Goal: Task Accomplishment & Management: Use online tool/utility

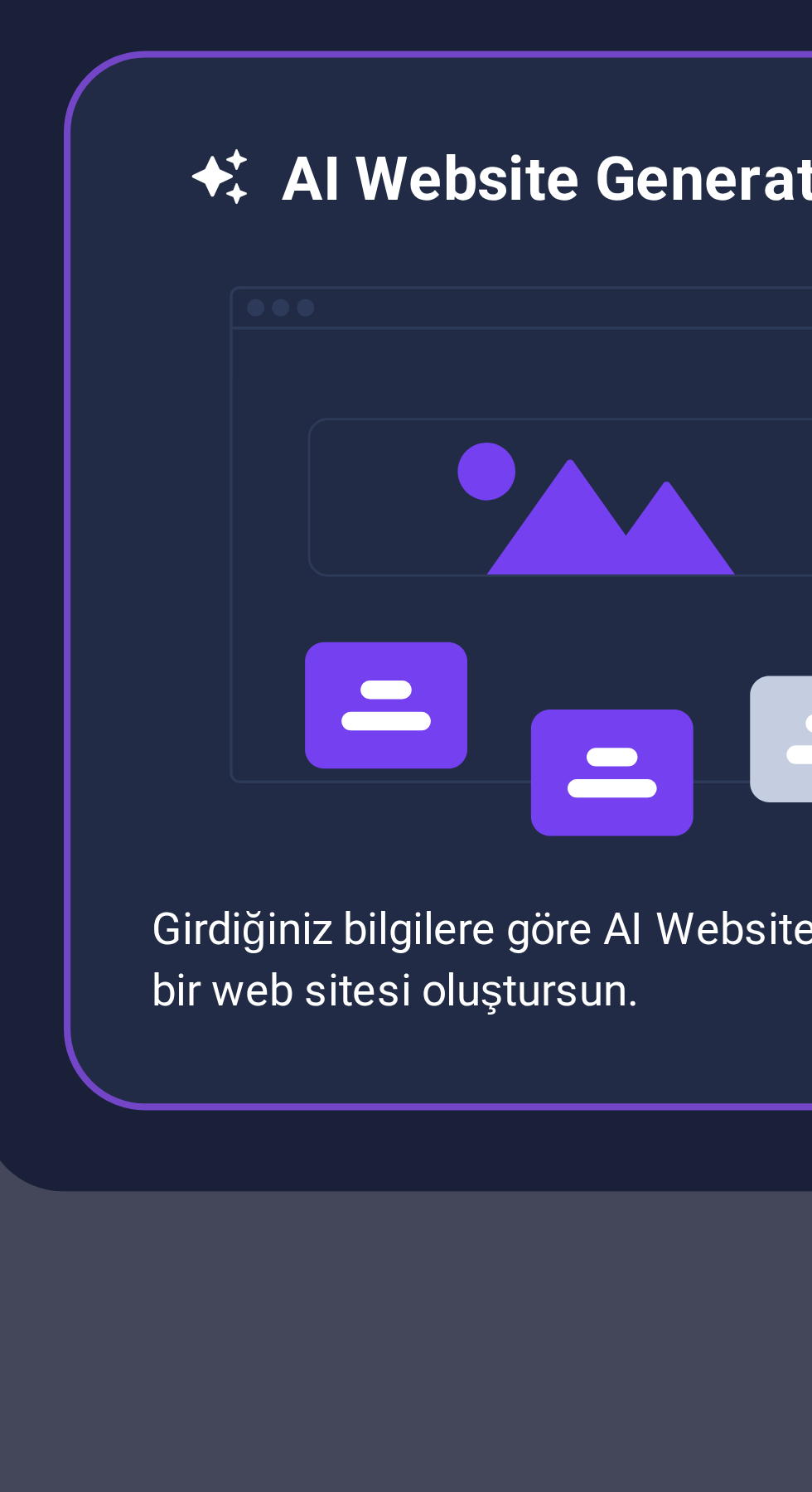
click at [249, 839] on img at bounding box center [266, 771] width 183 height 166
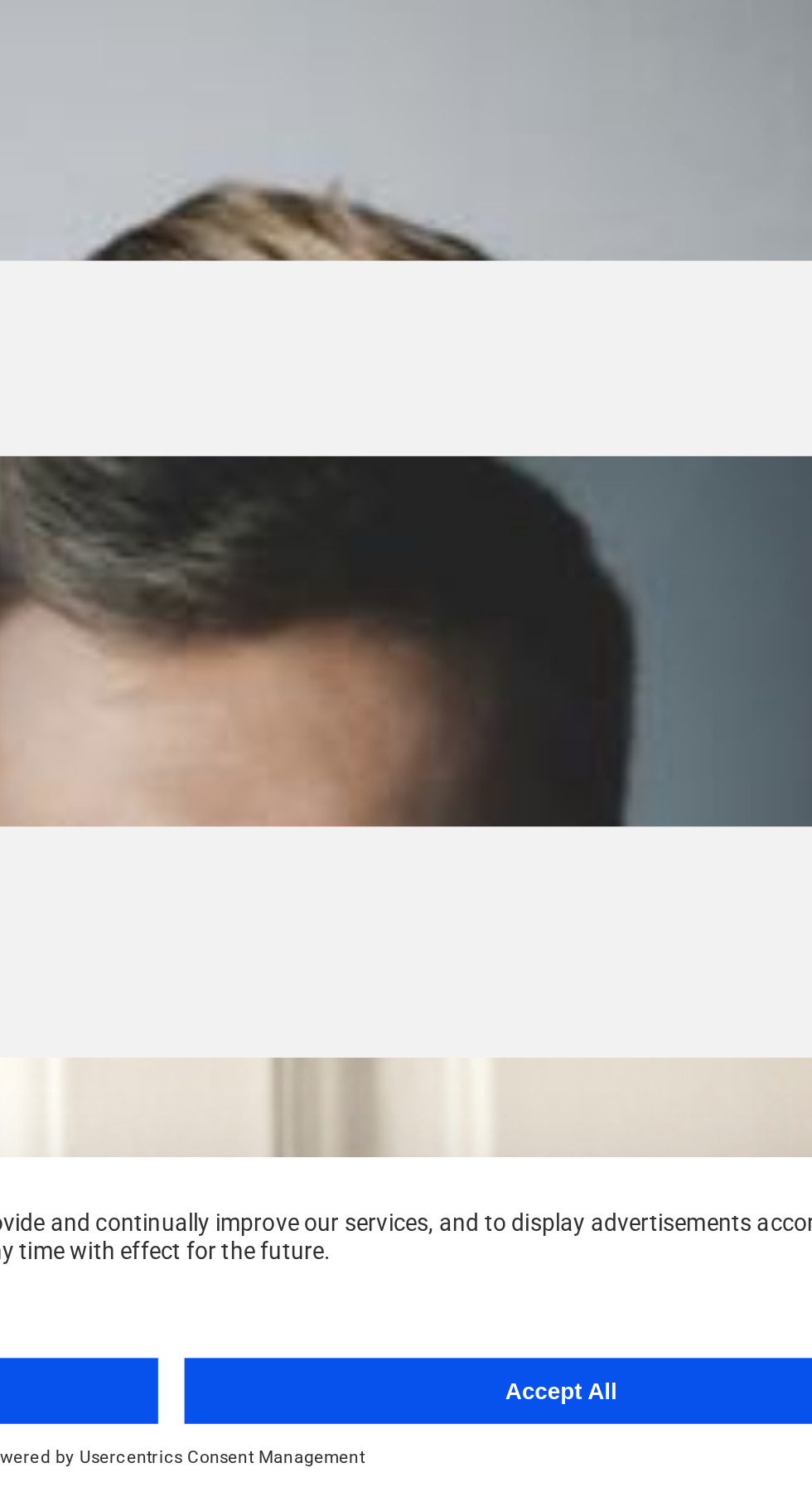
scroll to position [5766, 0]
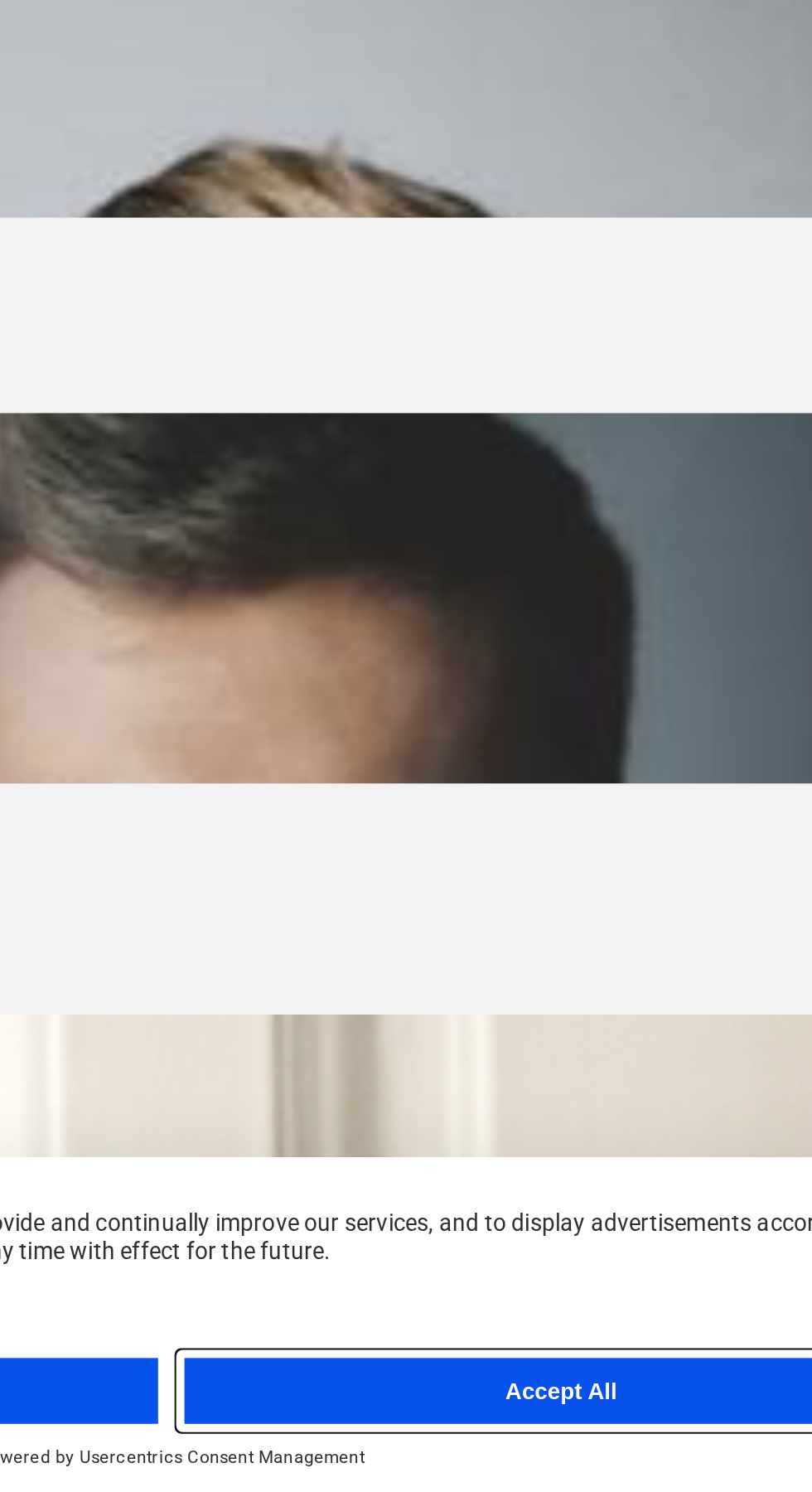
click at [595, 1440] on button "Accept All" at bounding box center [602, 1440] width 380 height 33
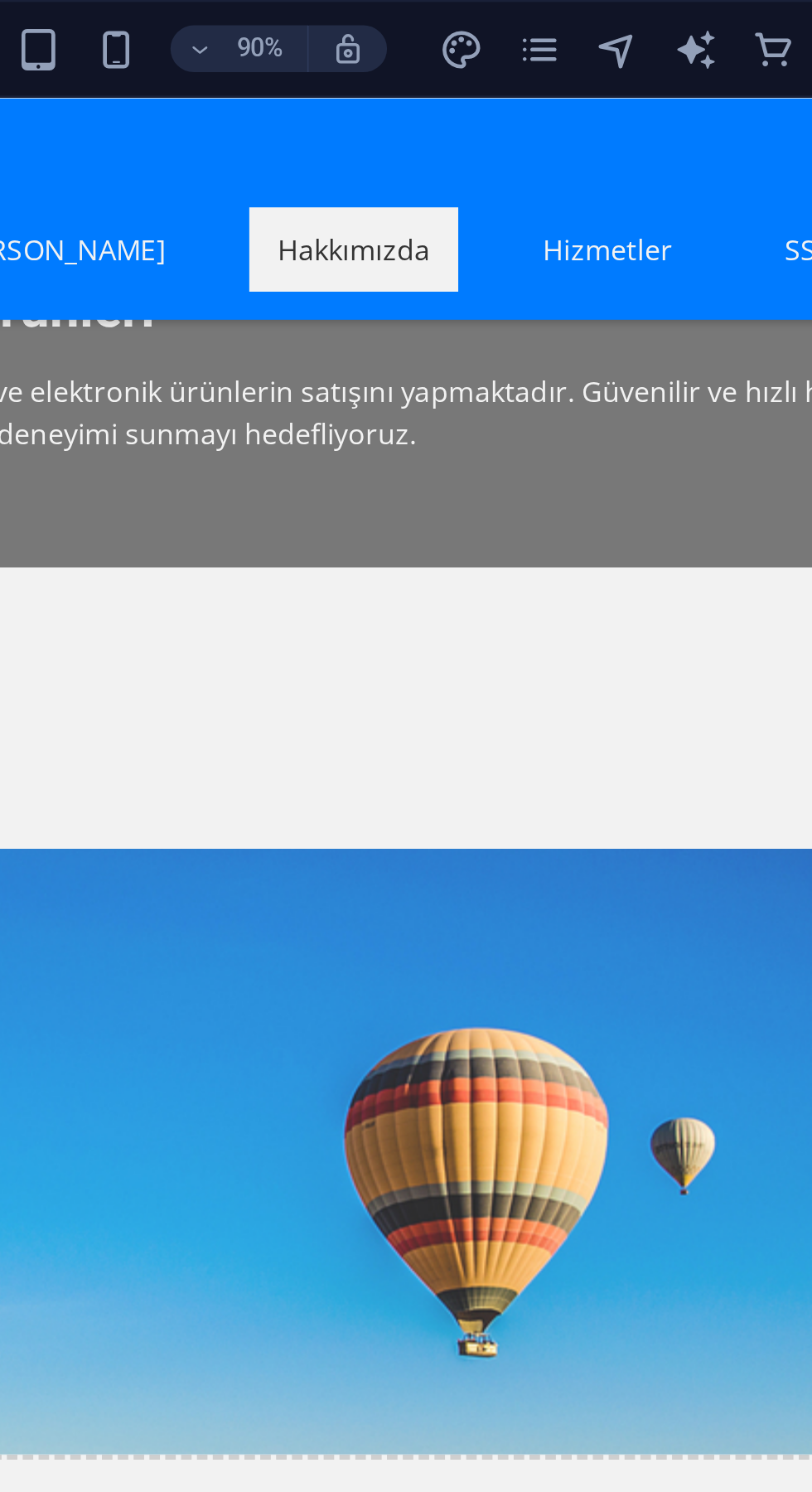
scroll to position [500, 0]
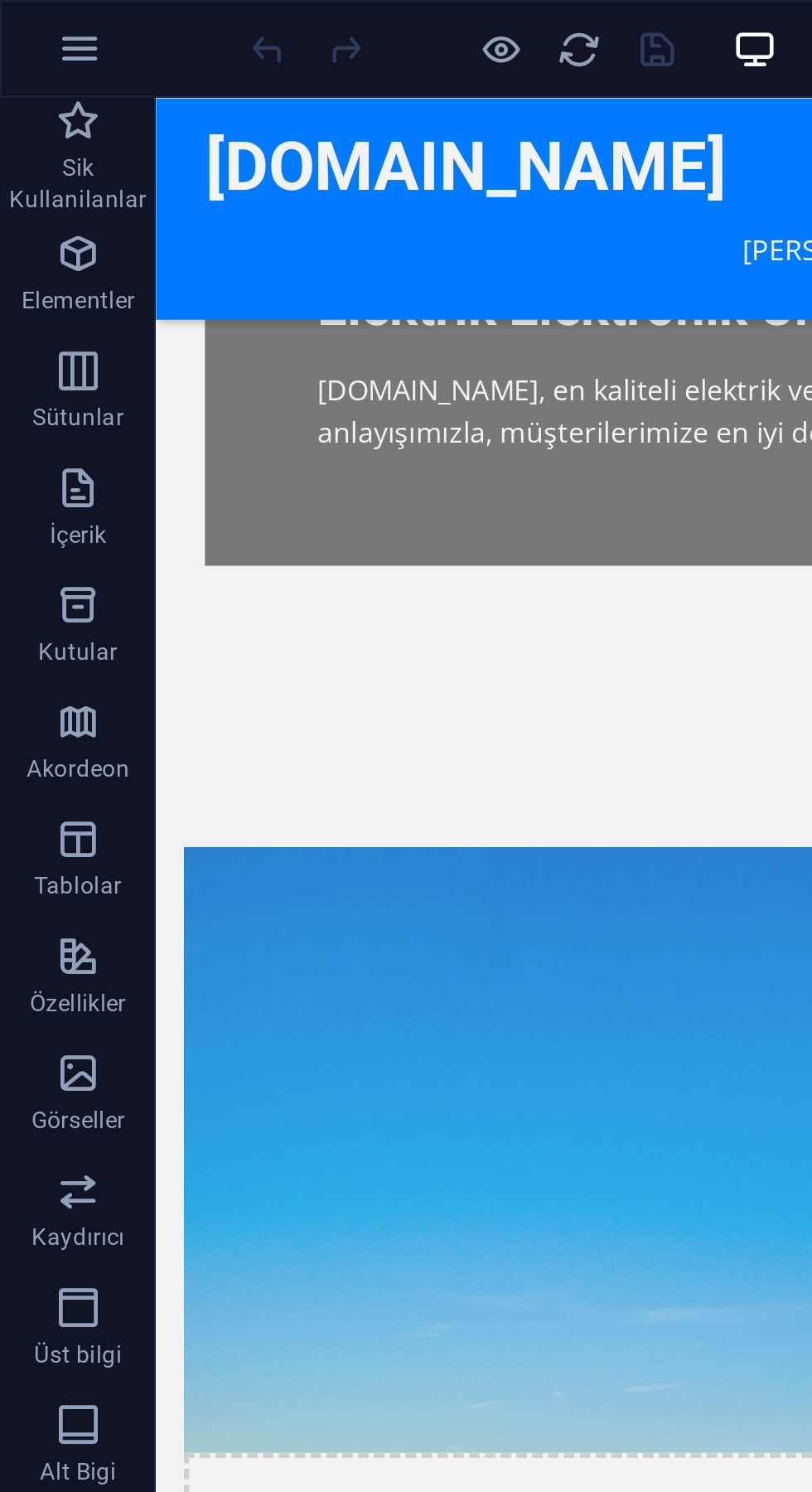
click at [33, 23] on icon "button" at bounding box center [34, 21] width 20 height 20
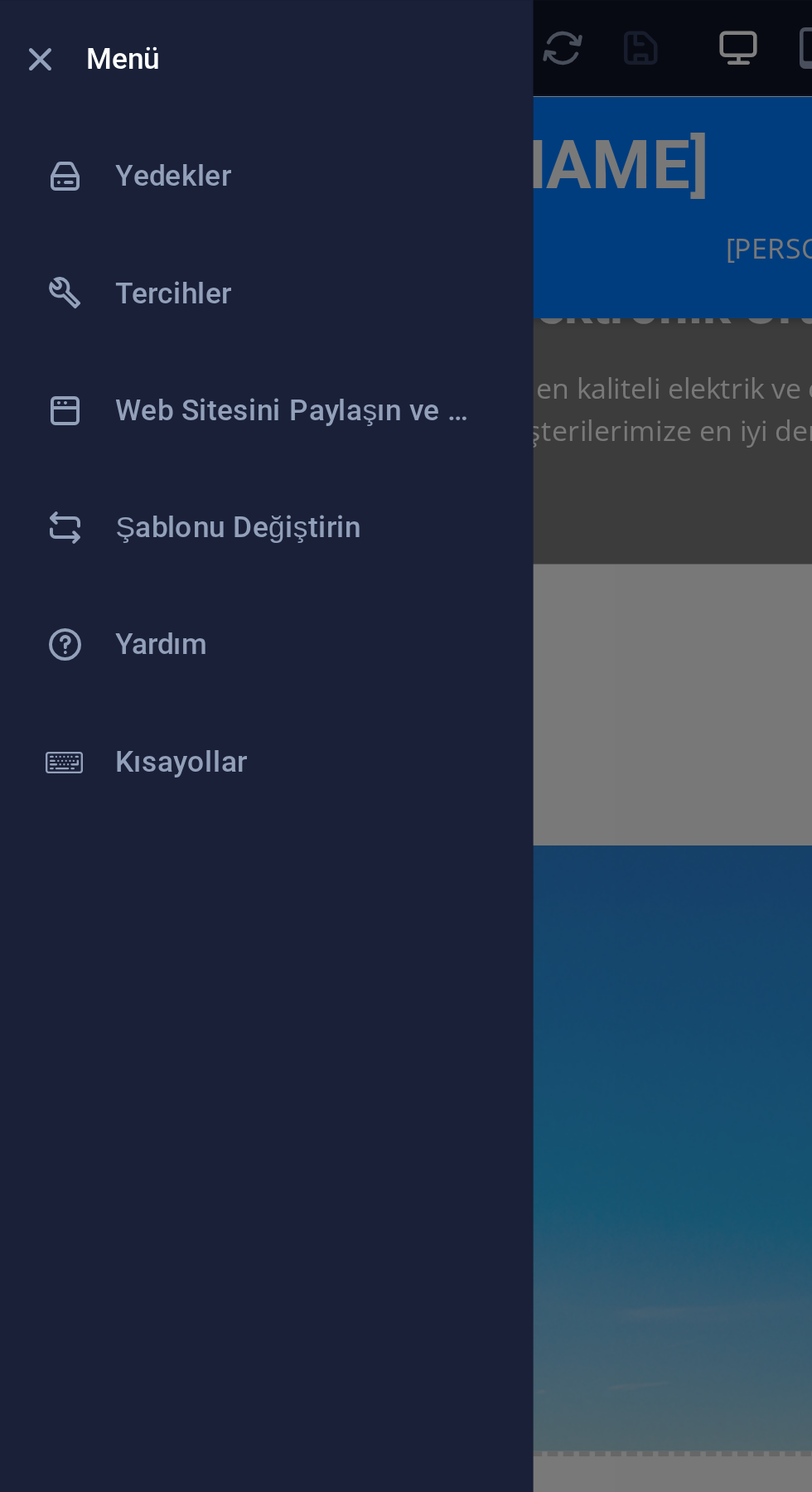
click at [123, 219] on h6 "Şablonu Değiştirin" at bounding box center [133, 225] width 153 height 20
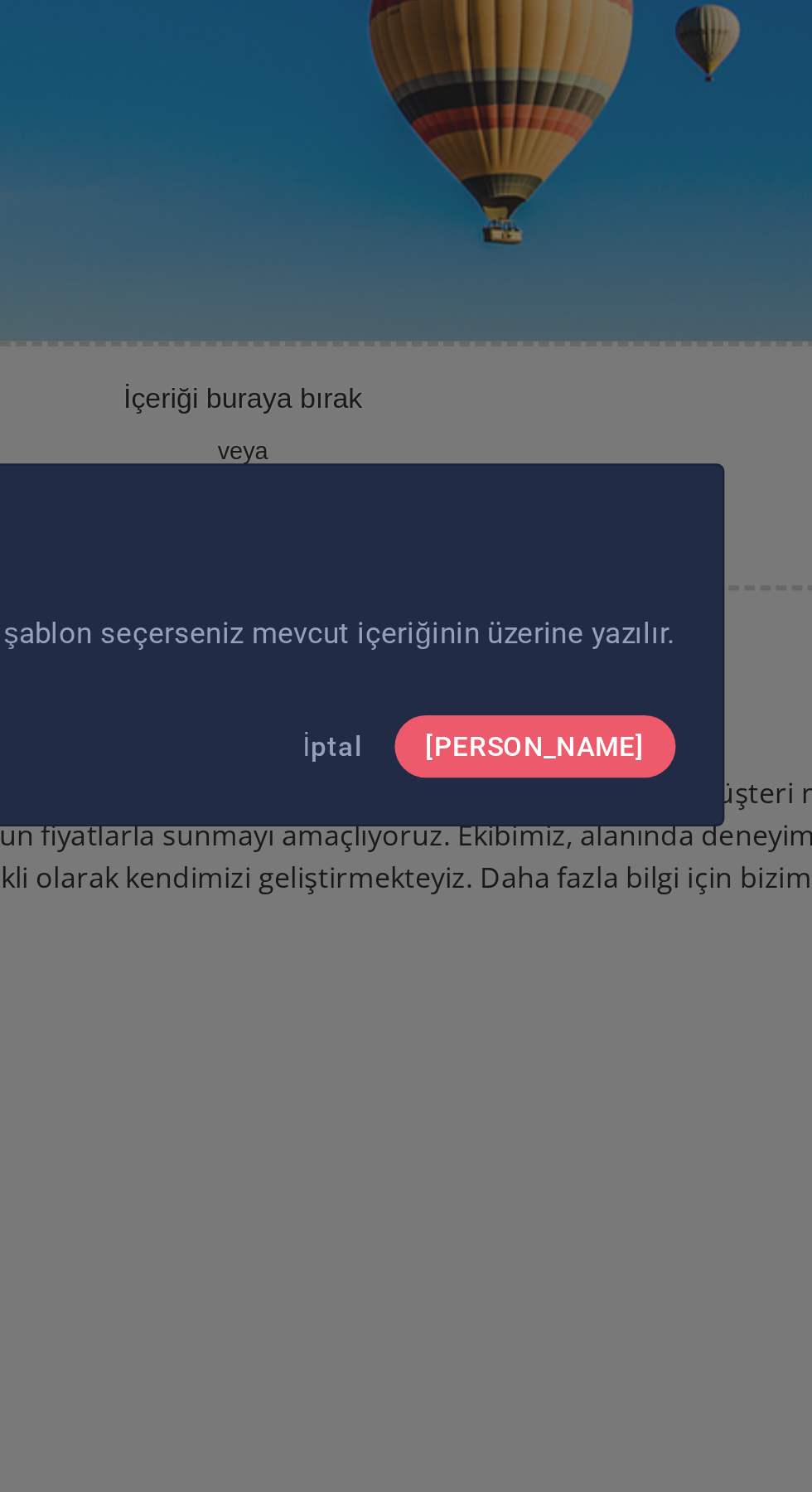
click at [575, 787] on span "[PERSON_NAME]" at bounding box center [555, 789] width 93 height 14
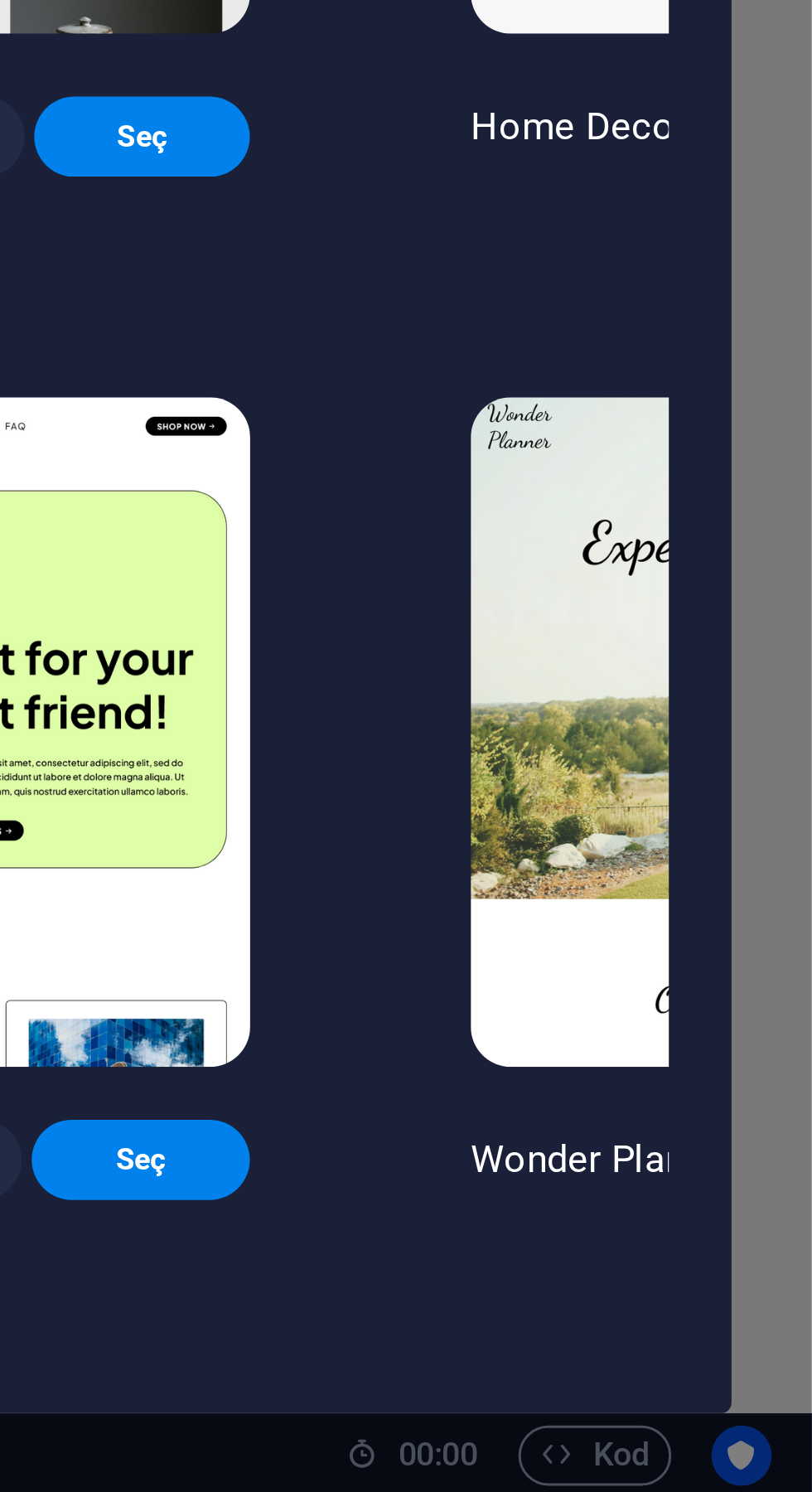
scroll to position [0, 0]
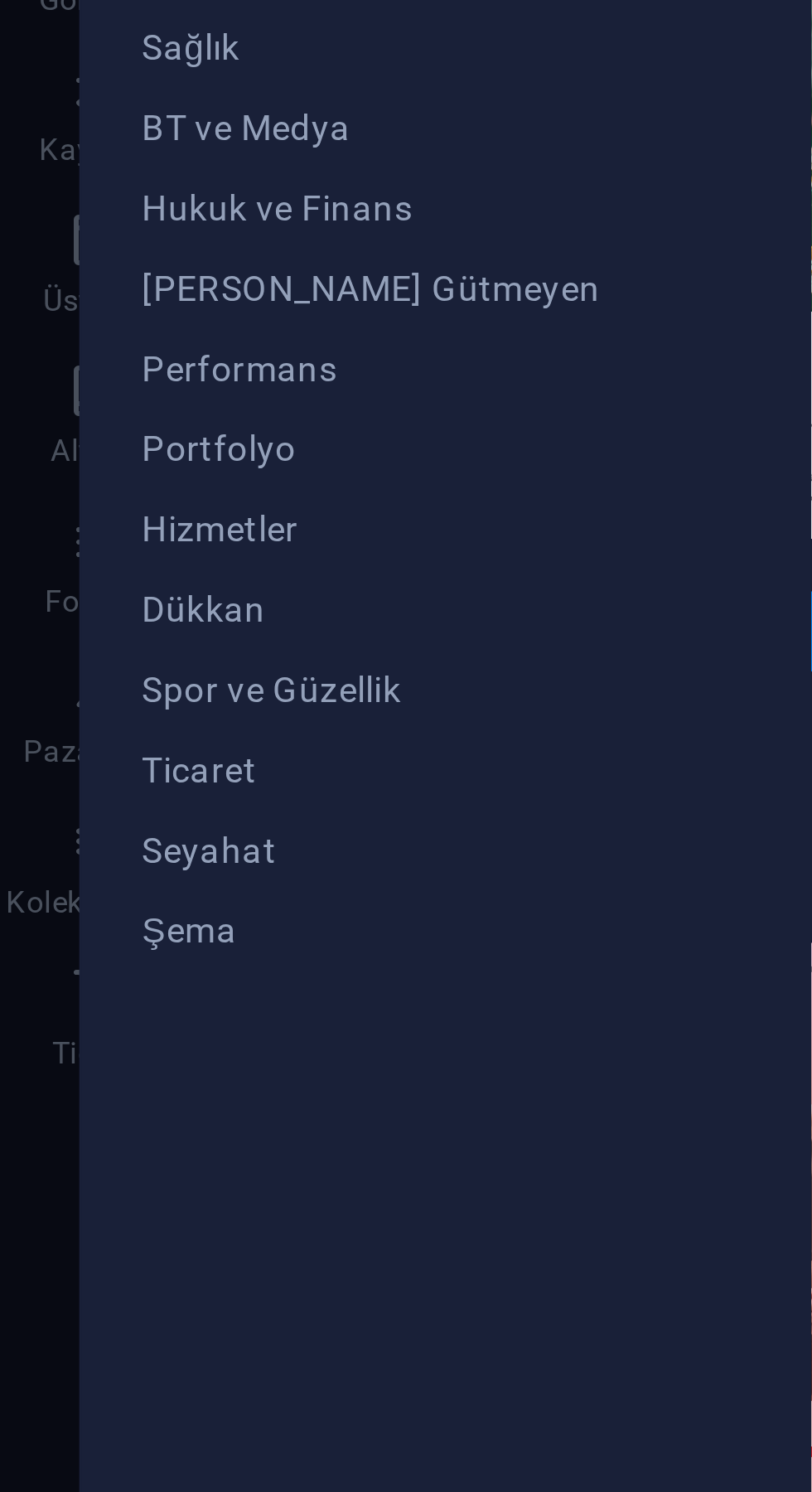
click at [69, 732] on span "Ticaret" at bounding box center [123, 730] width 151 height 14
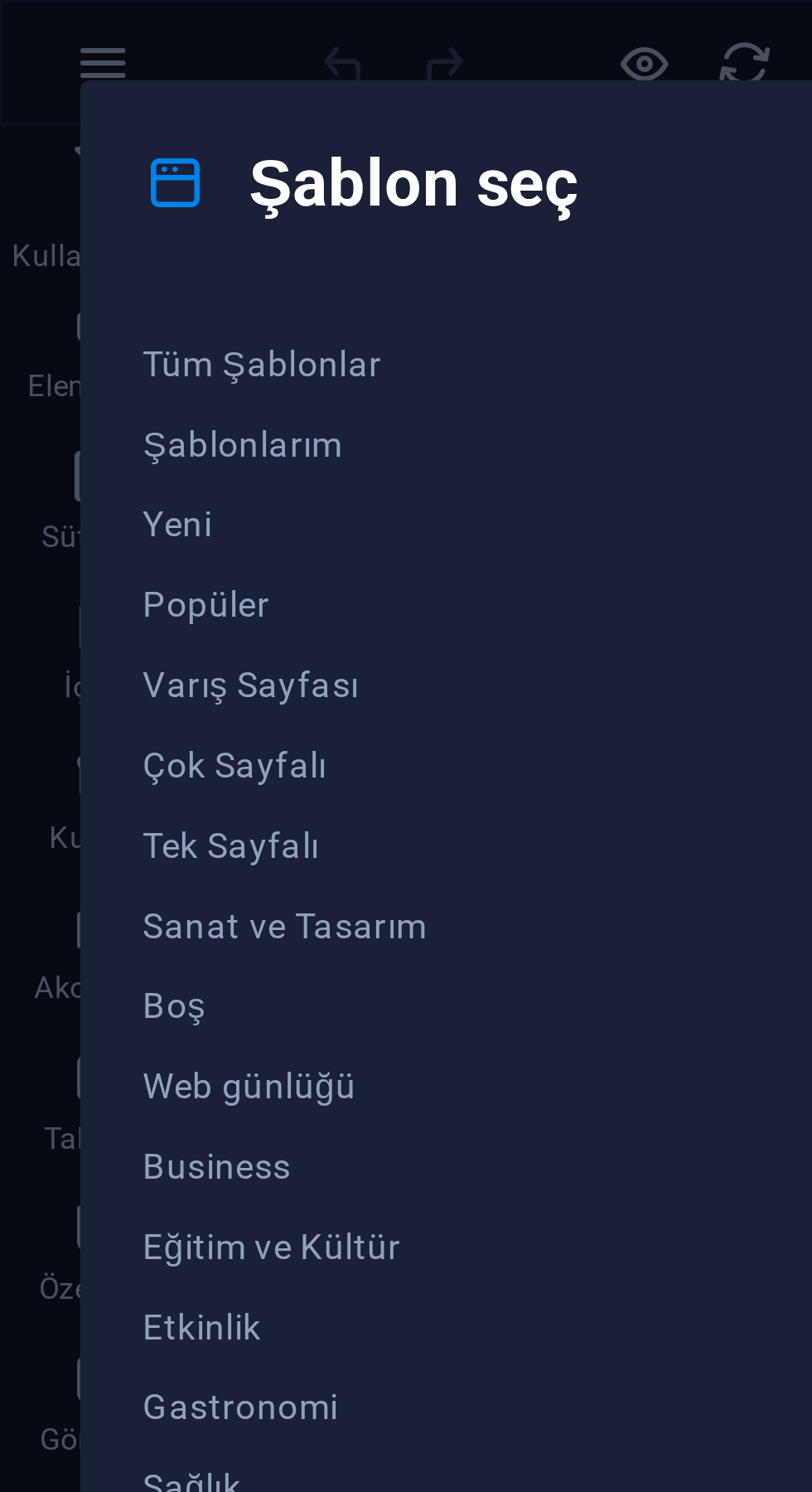
scroll to position [0, 129]
click at [257, 337] on div "WePaint Ön izleme Seç Handyman Ön izleme Seç [PERSON_NAME] Ön izleme Seç [PERSO…" at bounding box center [430, 542] width 580 height 872
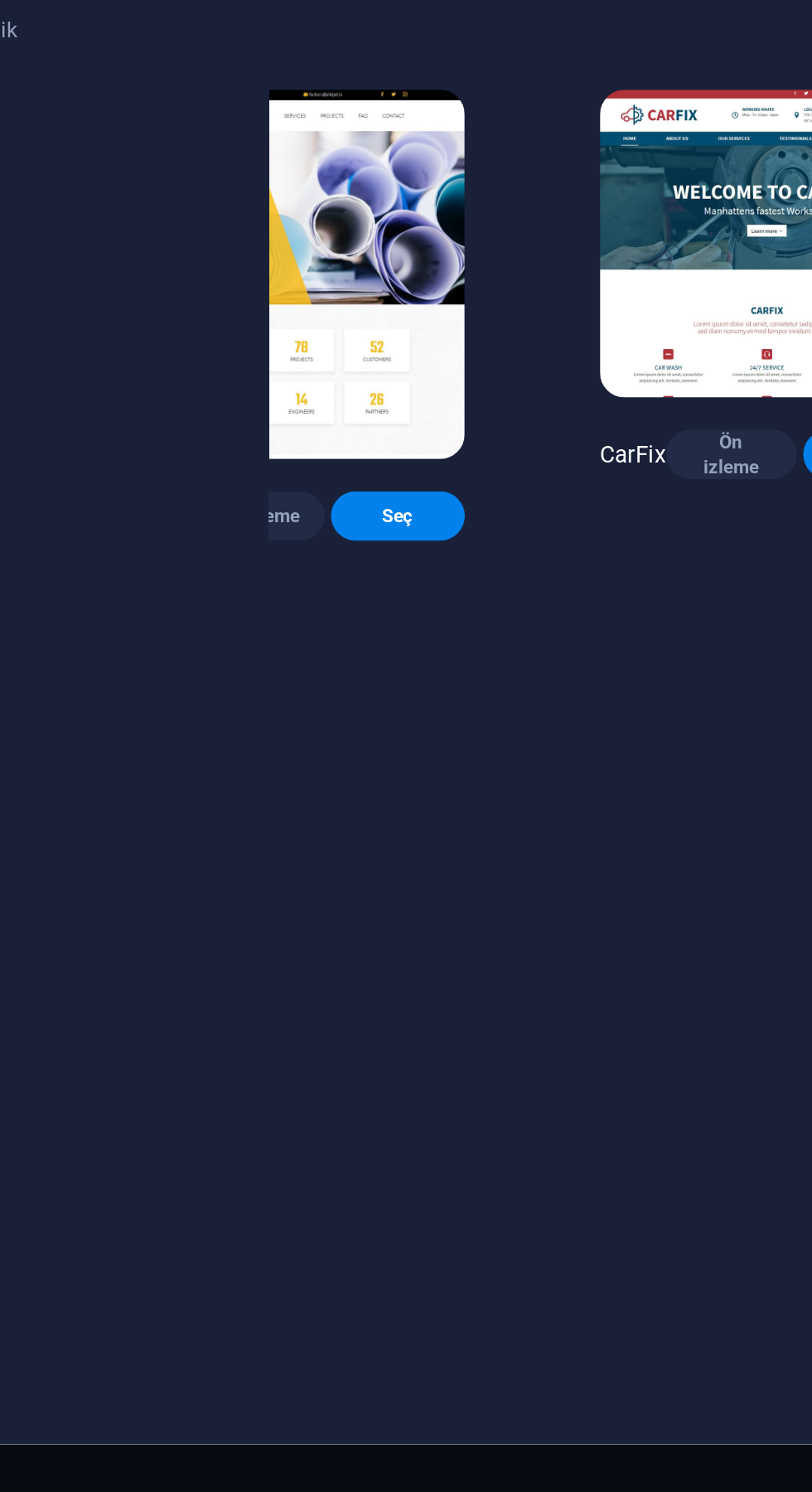
scroll to position [0, 113]
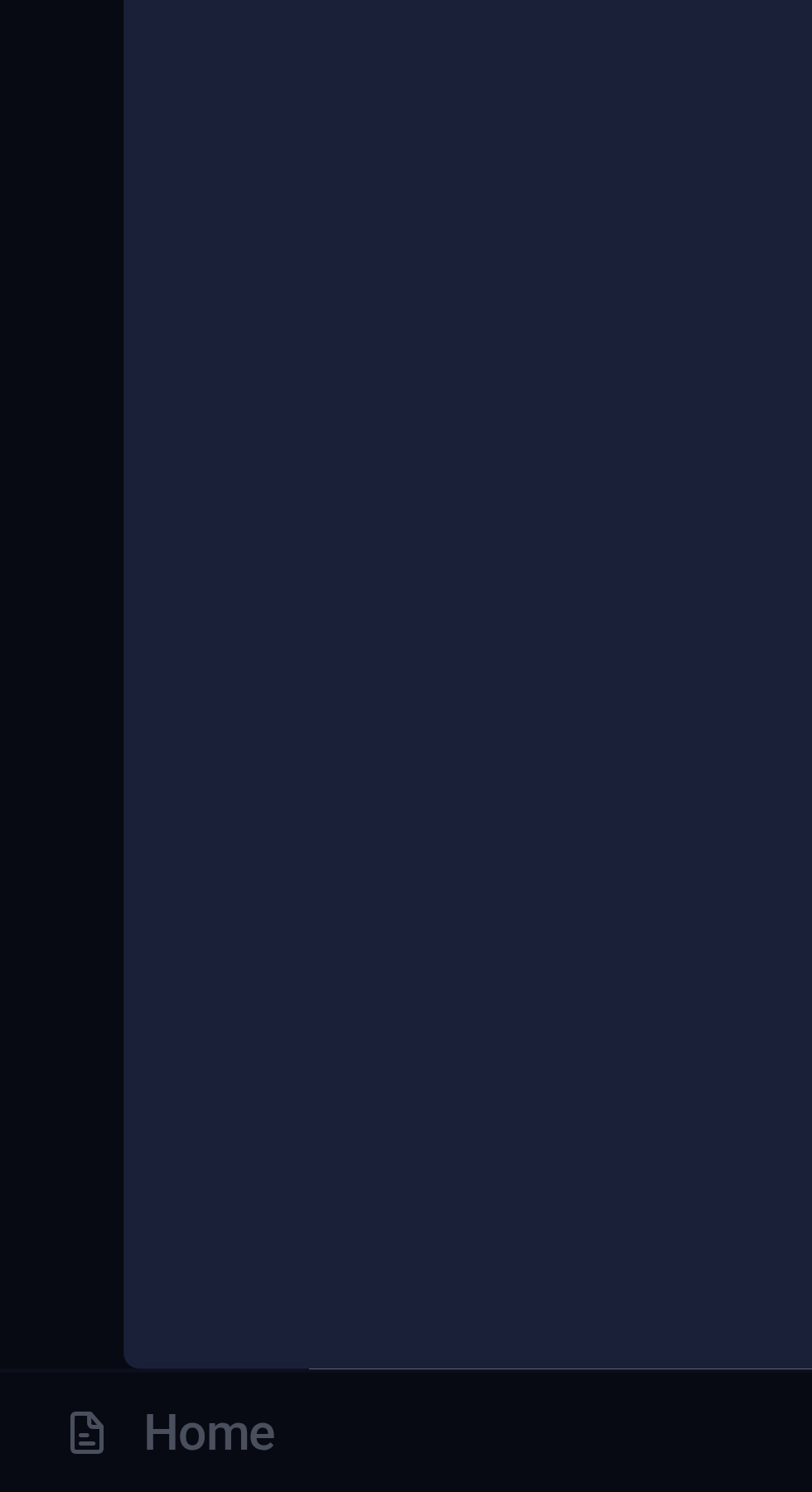
click at [36, 1480] on div "Şablon seç Tüm Şablonlar Şablonlarım Yeni Popüler Varış Sayfası Çok Sayfalı Tek…" at bounding box center [406, 746] width 812 height 1492
click at [21, 1482] on div "Şablon seç Tüm Şablonlar Şablonlarım Yeni Popüler Varış Sayfası Çok Sayfalı Tek…" at bounding box center [406, 746] width 812 height 1492
click at [50, 1484] on div "Şablon seç Tüm Şablonlar Şablonlarım Yeni Popüler Varış Sayfası Çok Sayfalı Tek…" at bounding box center [406, 746] width 812 height 1492
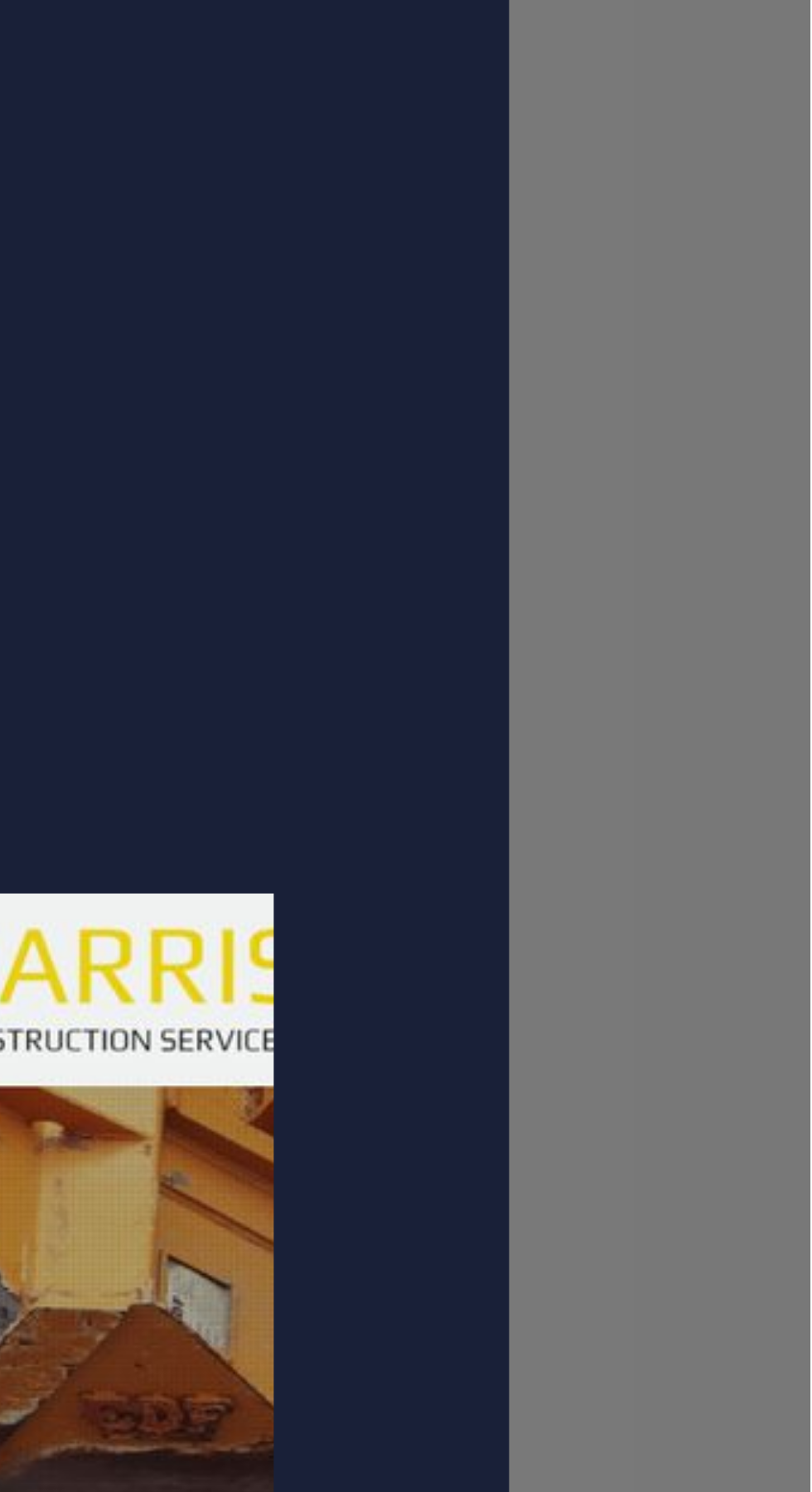
scroll to position [0, 0]
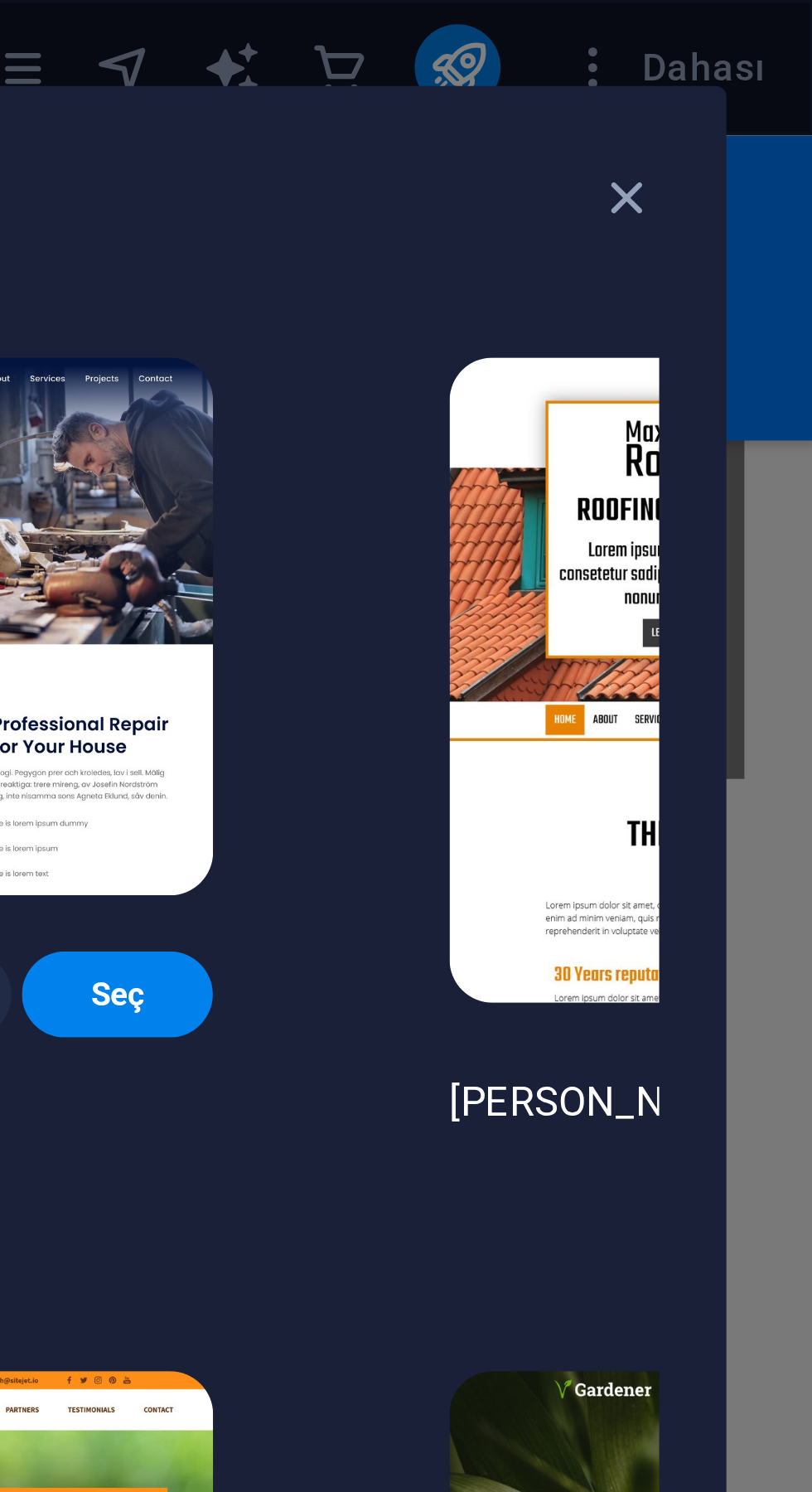
click at [757, 63] on icon "button" at bounding box center [755, 61] width 19 height 19
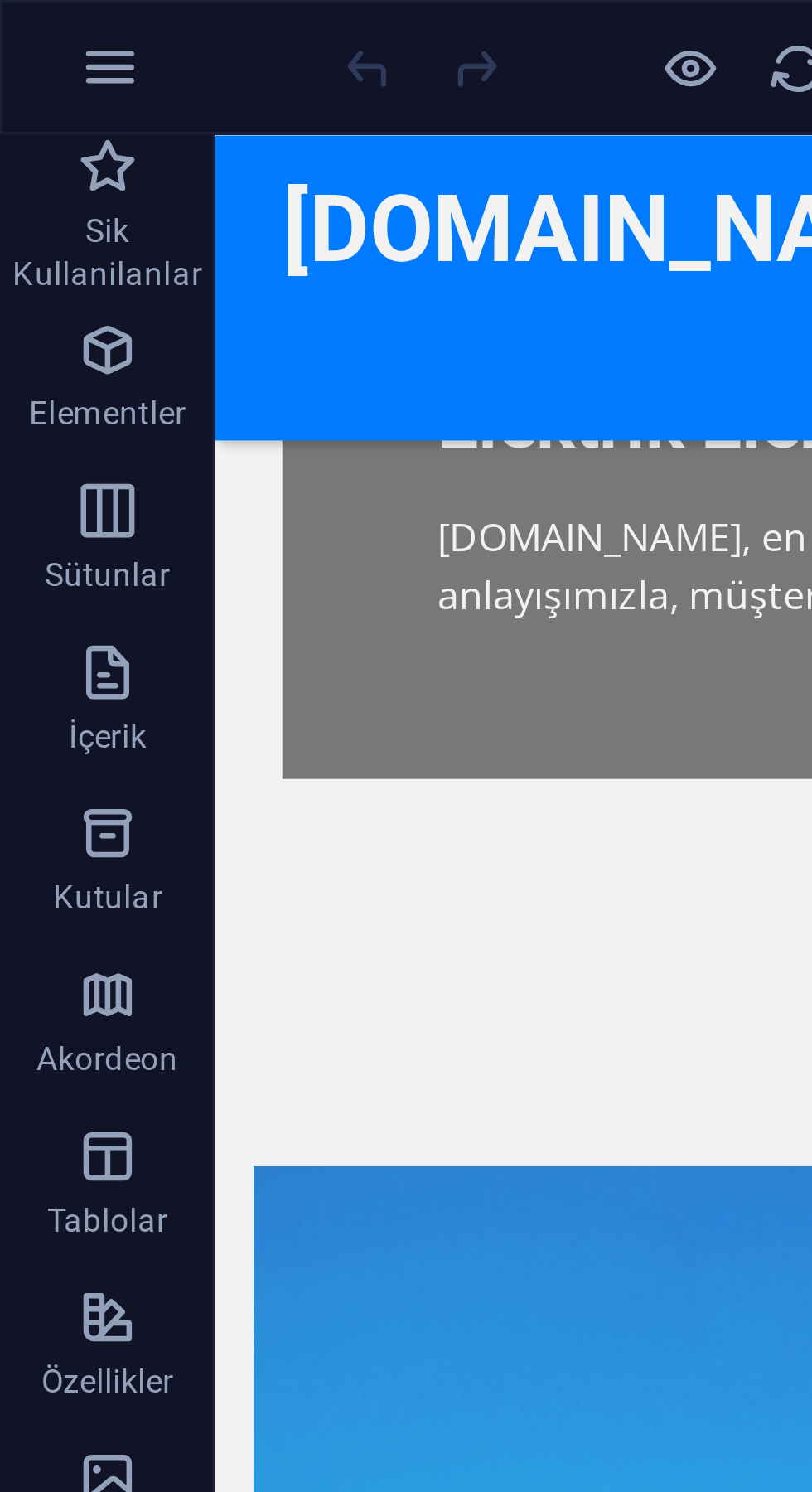
click at [42, 19] on icon "button" at bounding box center [34, 21] width 20 height 20
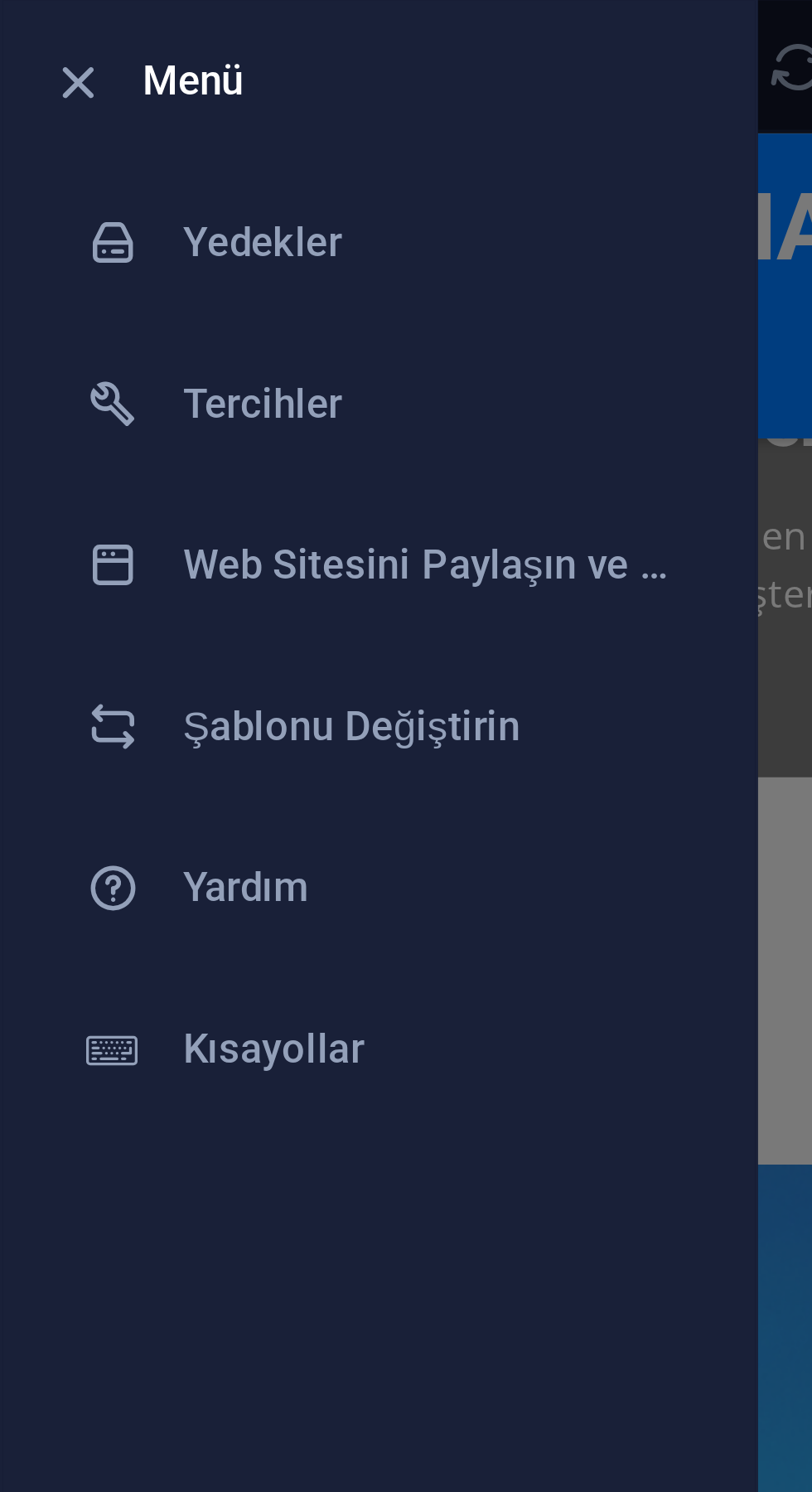
click at [106, 232] on h6 "Şablonu Değiştirin" at bounding box center [133, 225] width 153 height 20
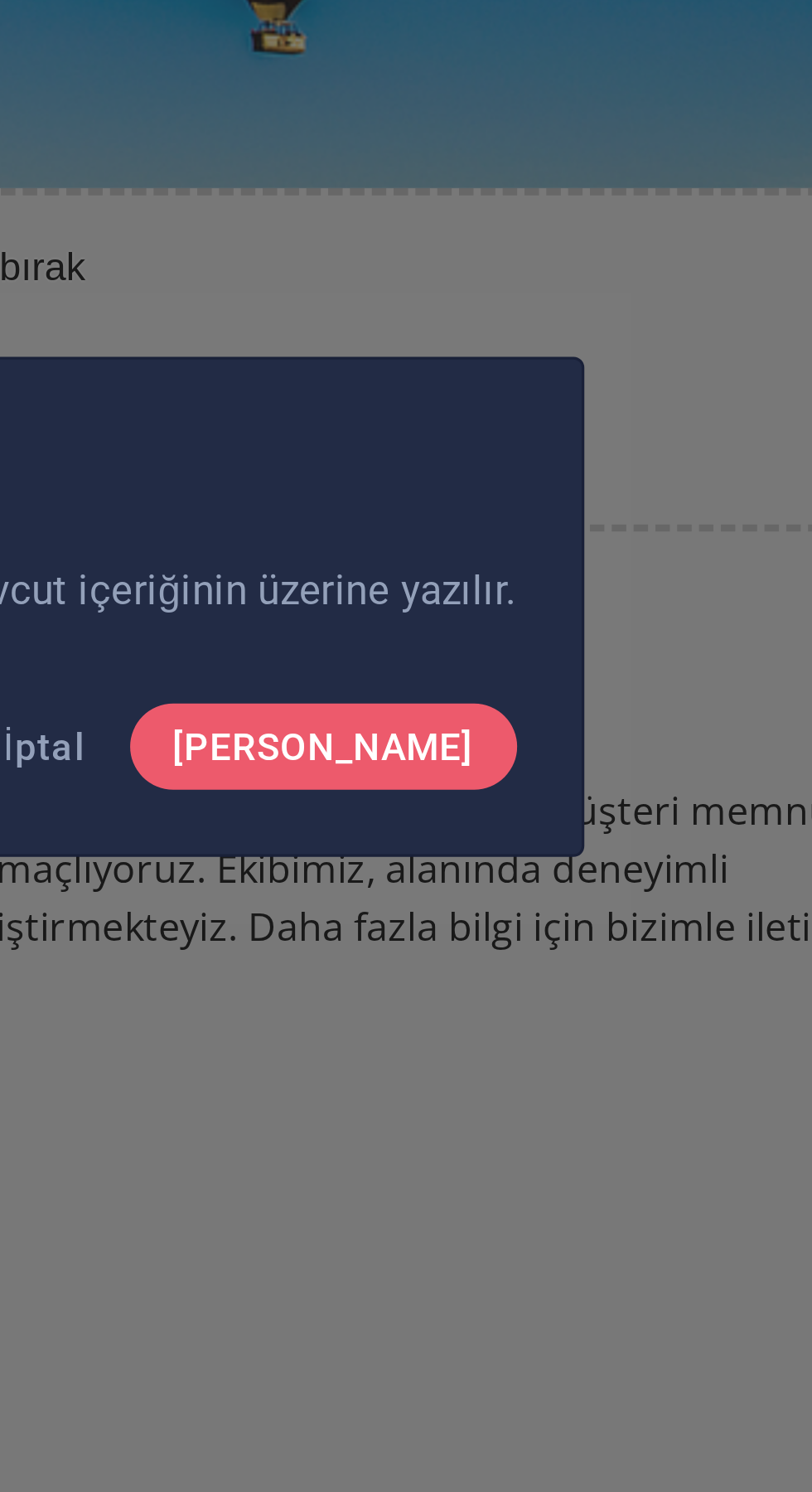
click at [593, 792] on span "[PERSON_NAME]" at bounding box center [555, 789] width 93 height 14
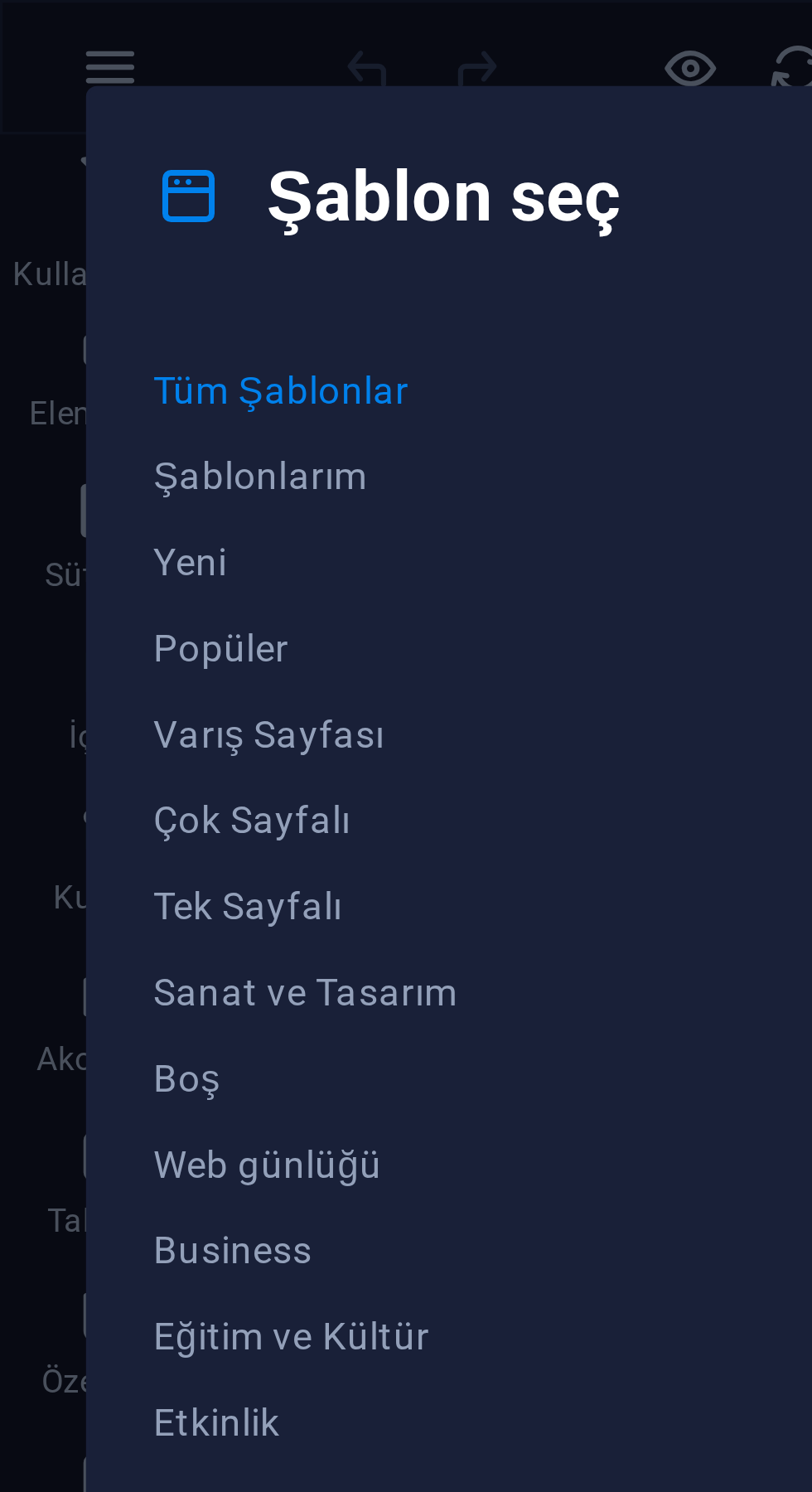
click at [91, 249] on span "Çok Sayfalı" at bounding box center [123, 253] width 151 height 14
click at [82, 279] on span "Tek Sayfalı" at bounding box center [123, 279] width 151 height 14
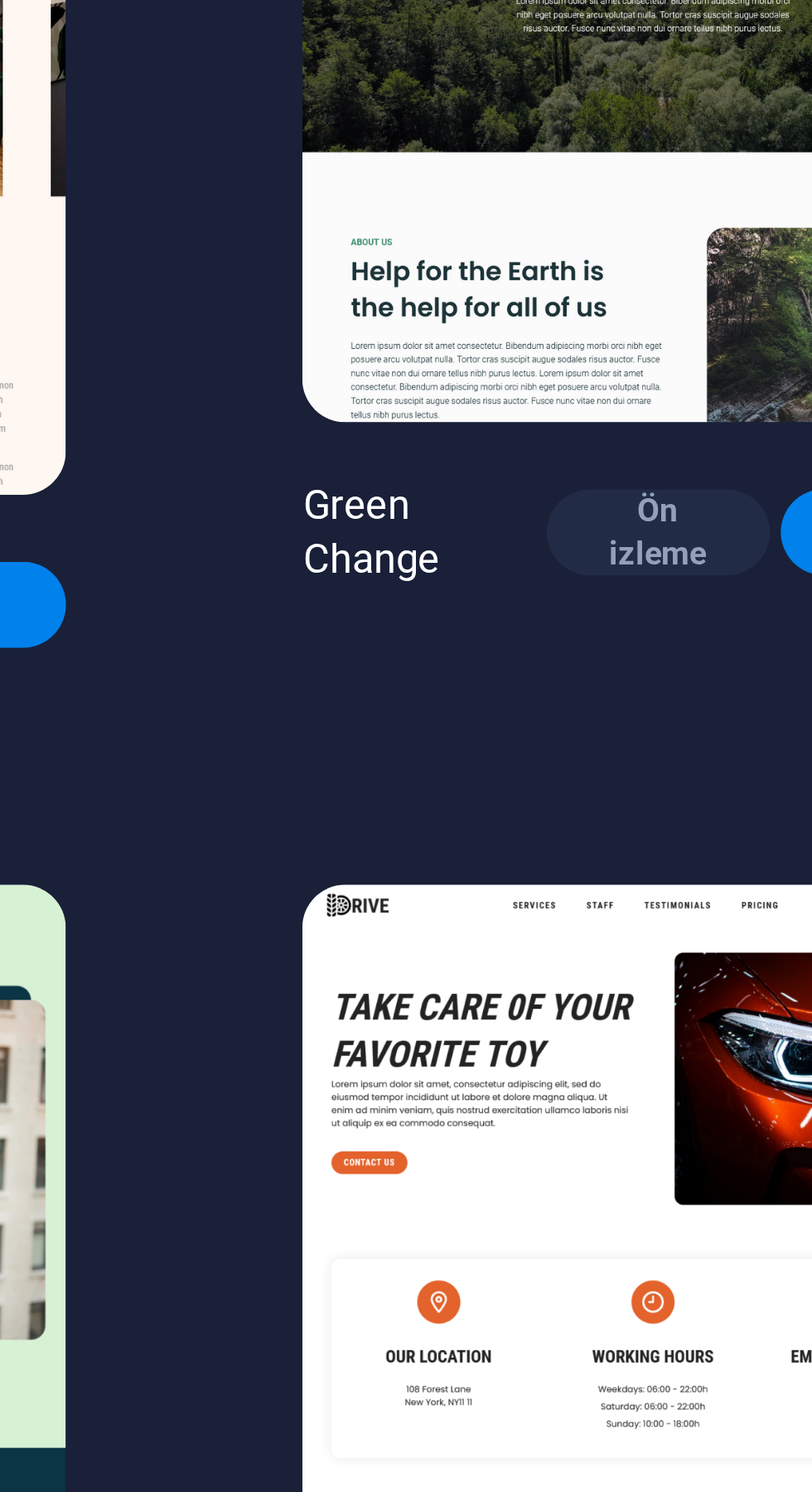
click at [667, 1389] on span "Ön izleme" at bounding box center [690, 1396] width 46 height 14
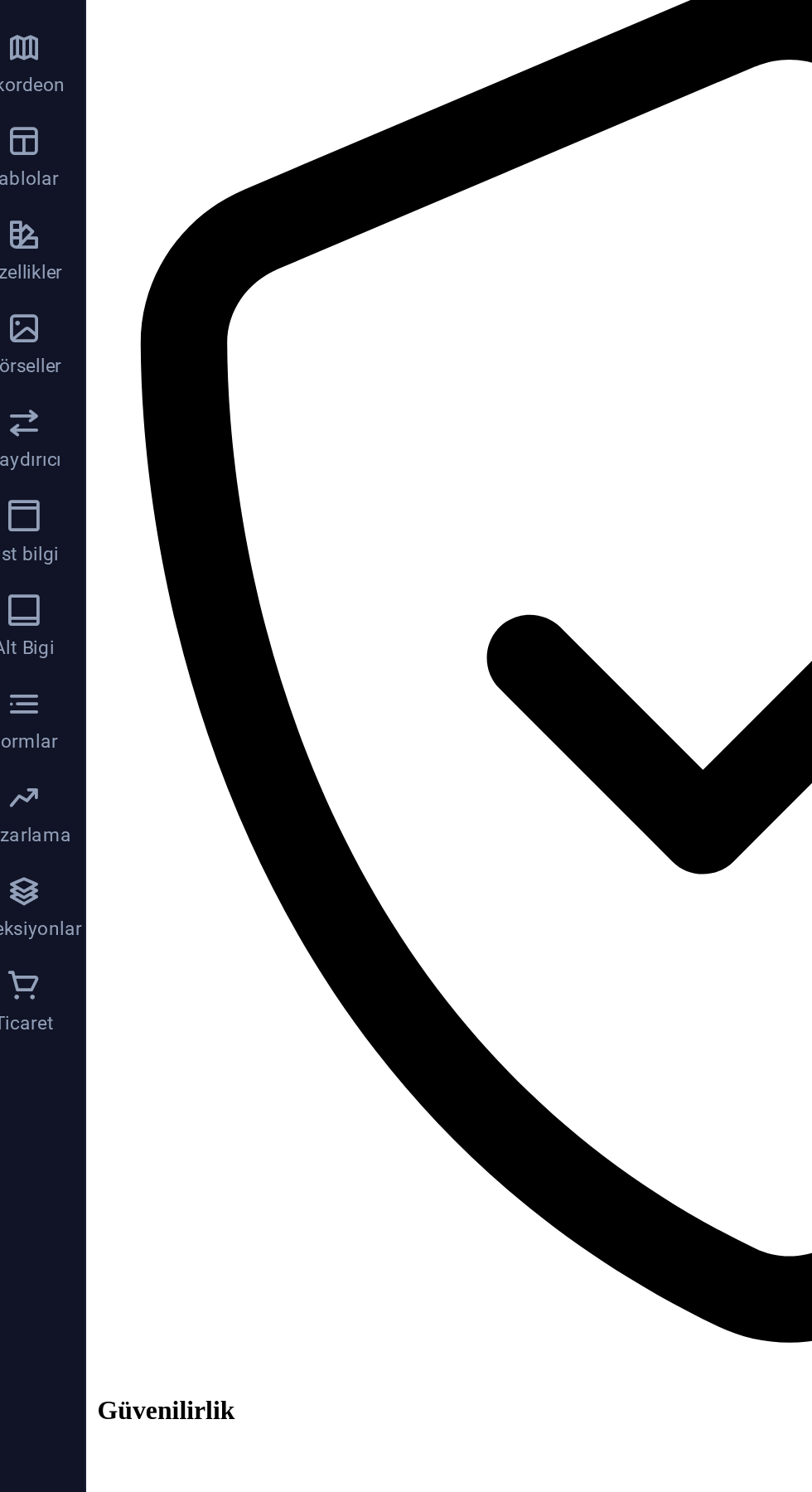
scroll to position [2463, 0]
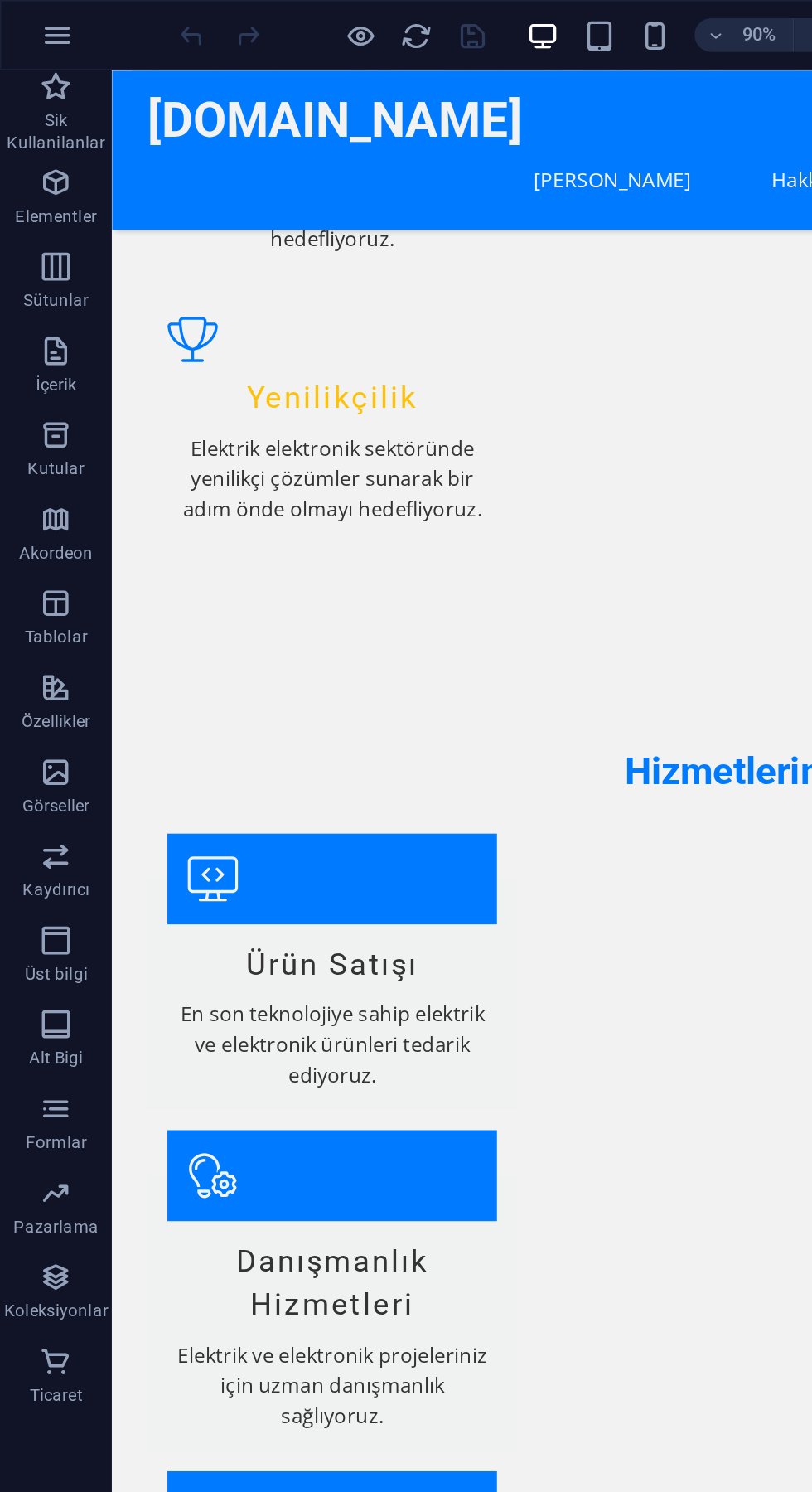
click at [220, 14] on icon "button" at bounding box center [213, 21] width 19 height 19
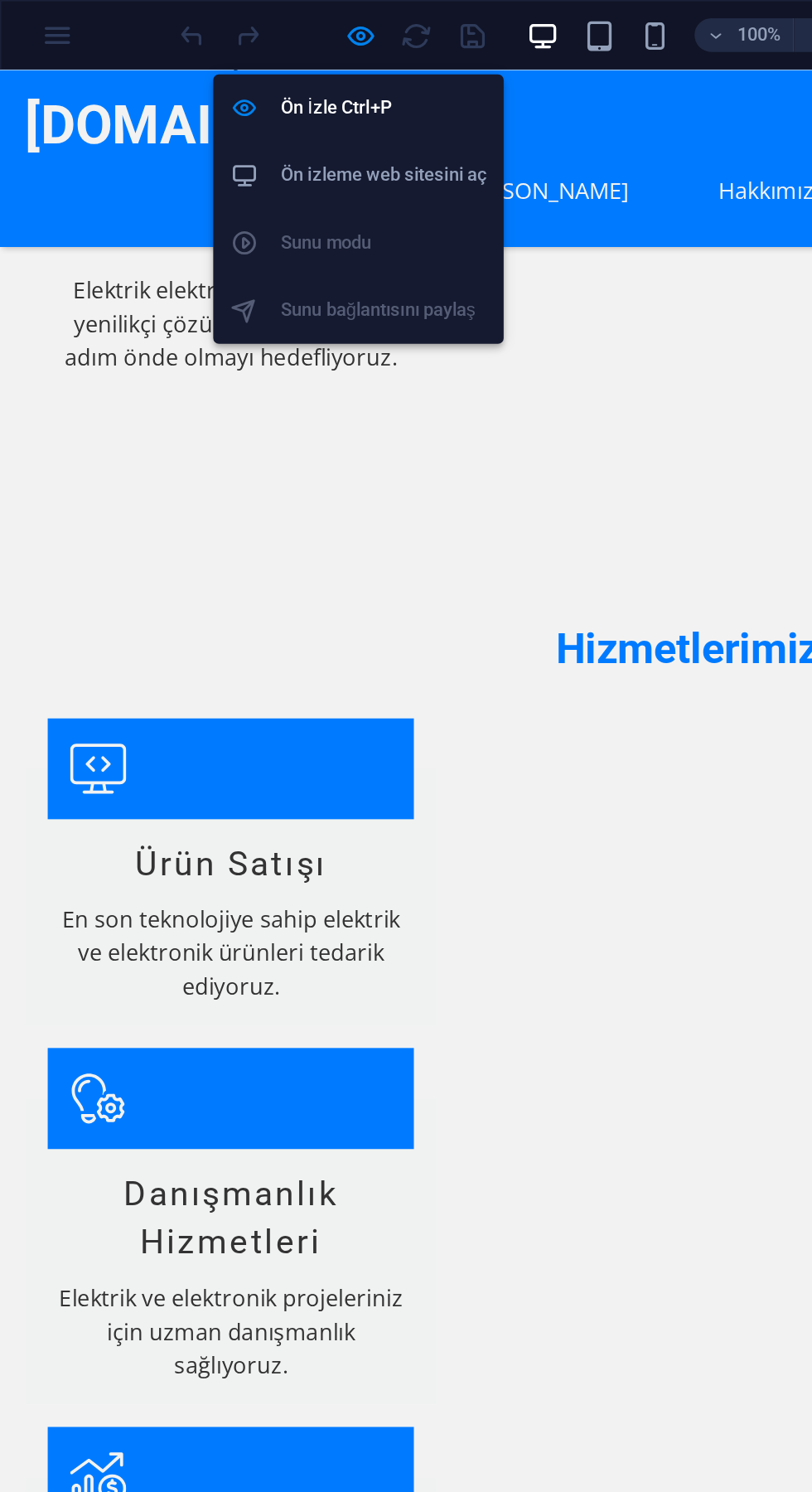
click at [208, 76] on li "Ön İzle Ctrl+P" at bounding box center [211, 63] width 172 height 40
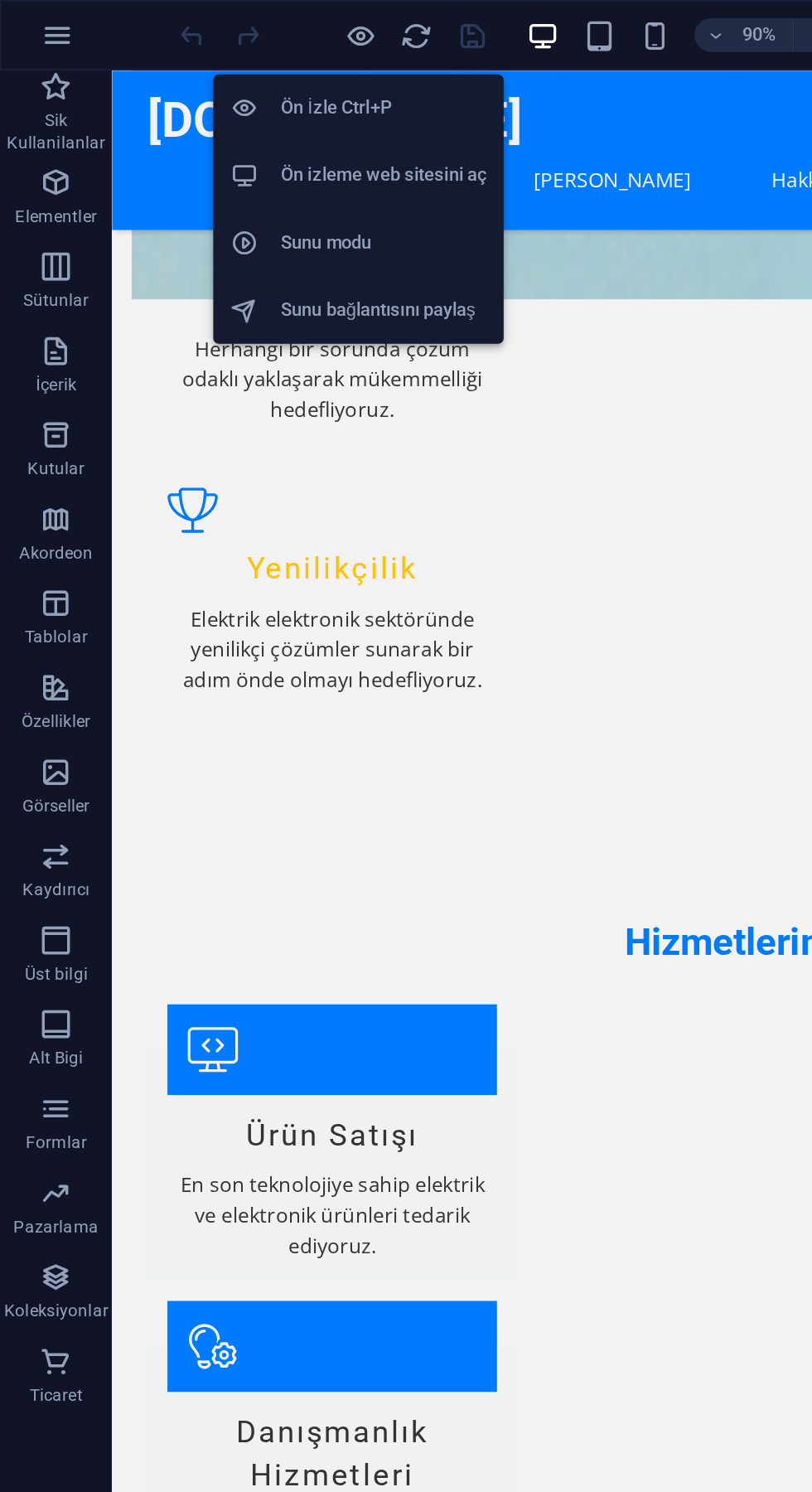
scroll to position [2379, 0]
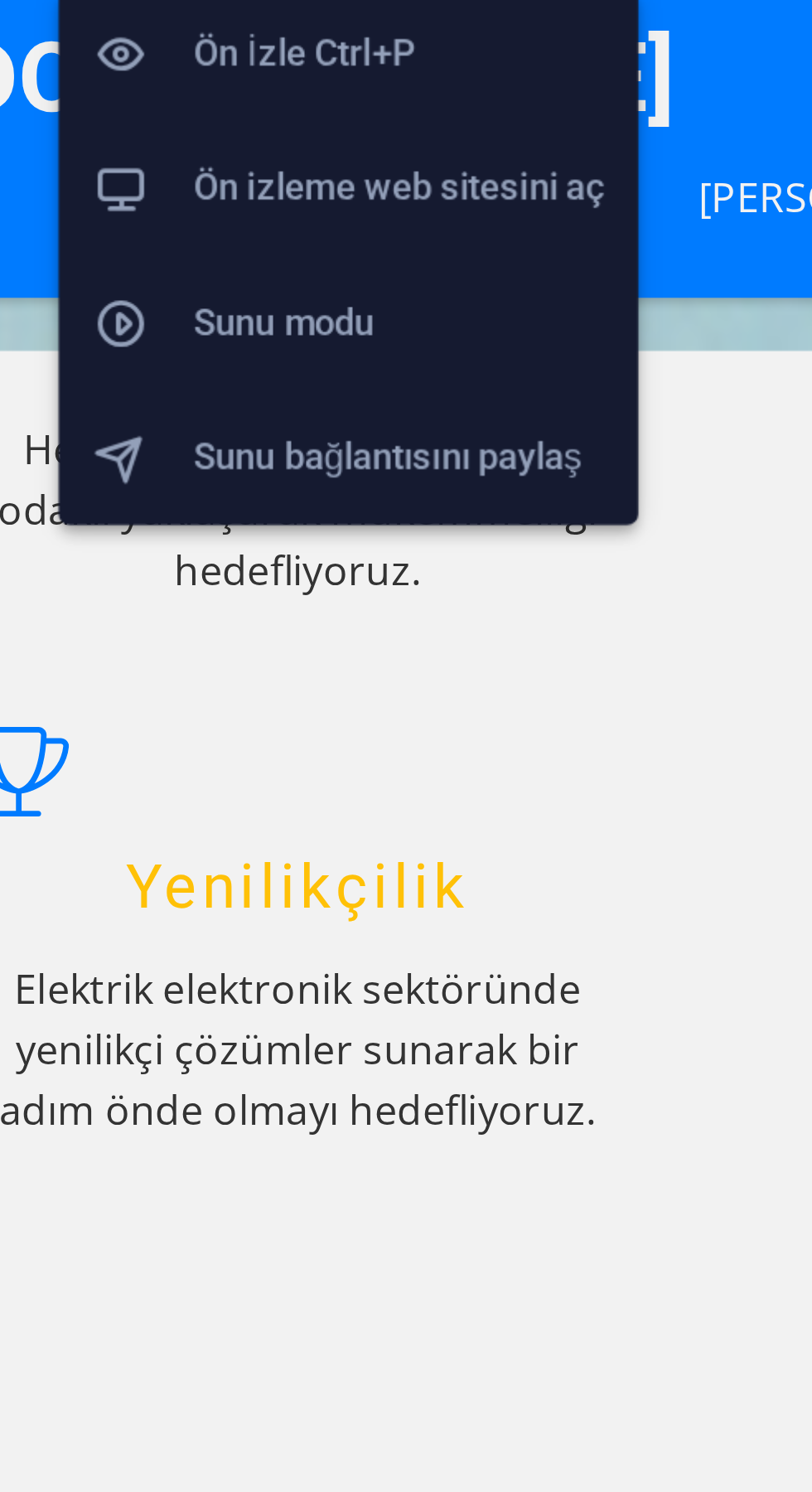
click at [250, 107] on h6 "Ön izleme web sitesini aç" at bounding box center [227, 104] width 122 height 20
